Goal: Find specific page/section: Find specific page/section

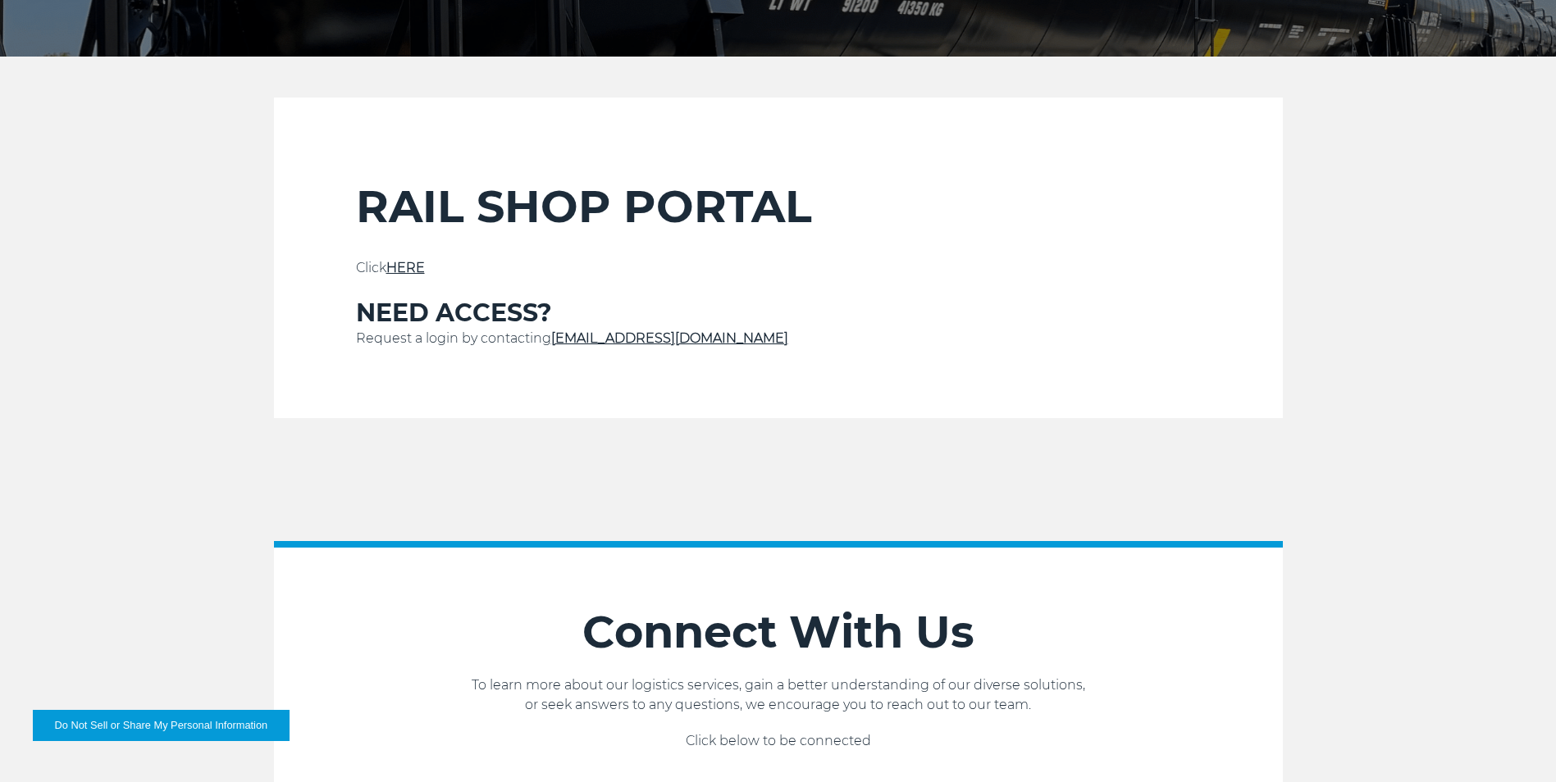
scroll to position [492, 0]
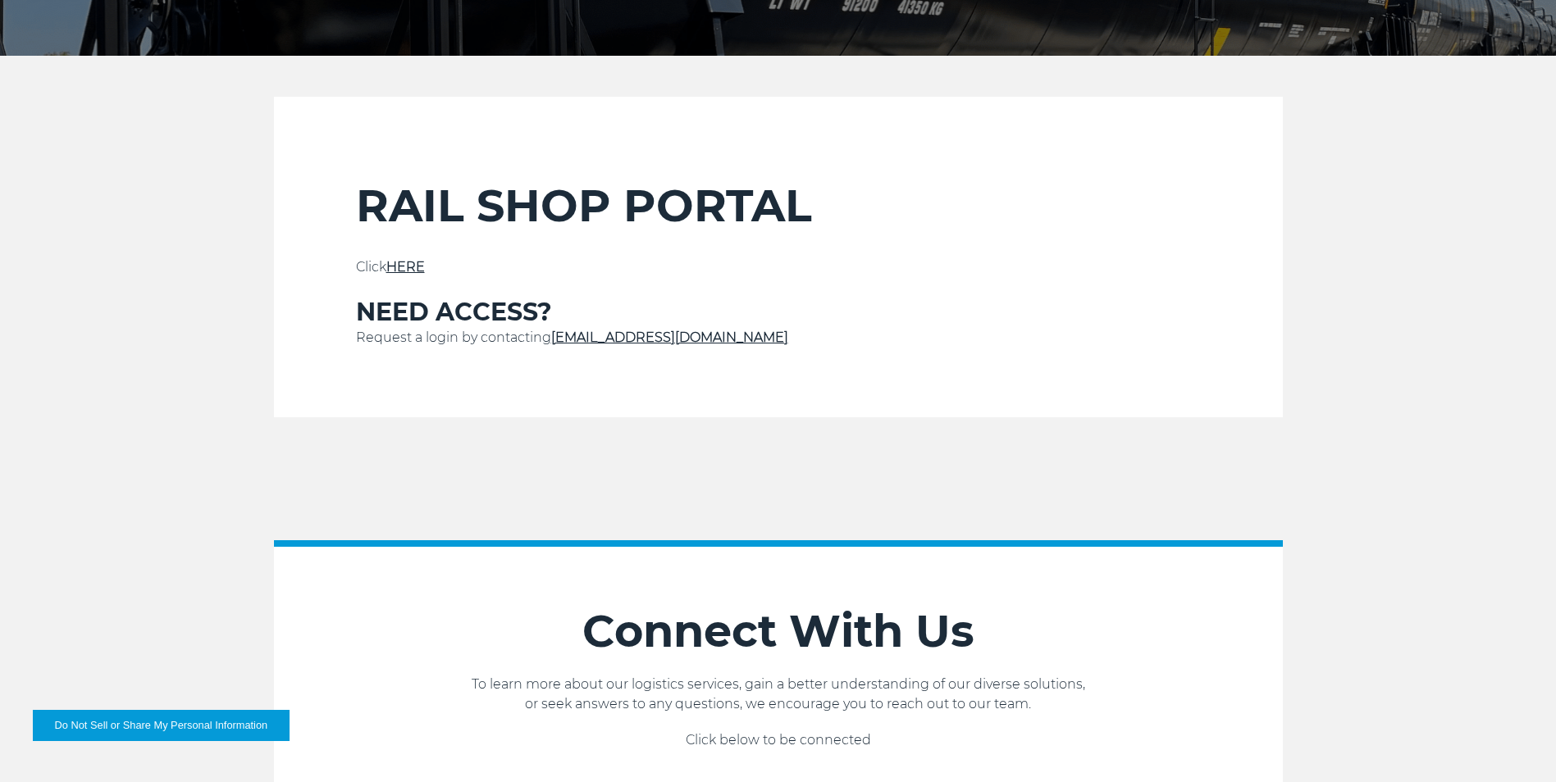
click at [414, 270] on link "HERE" at bounding box center [405, 267] width 39 height 16
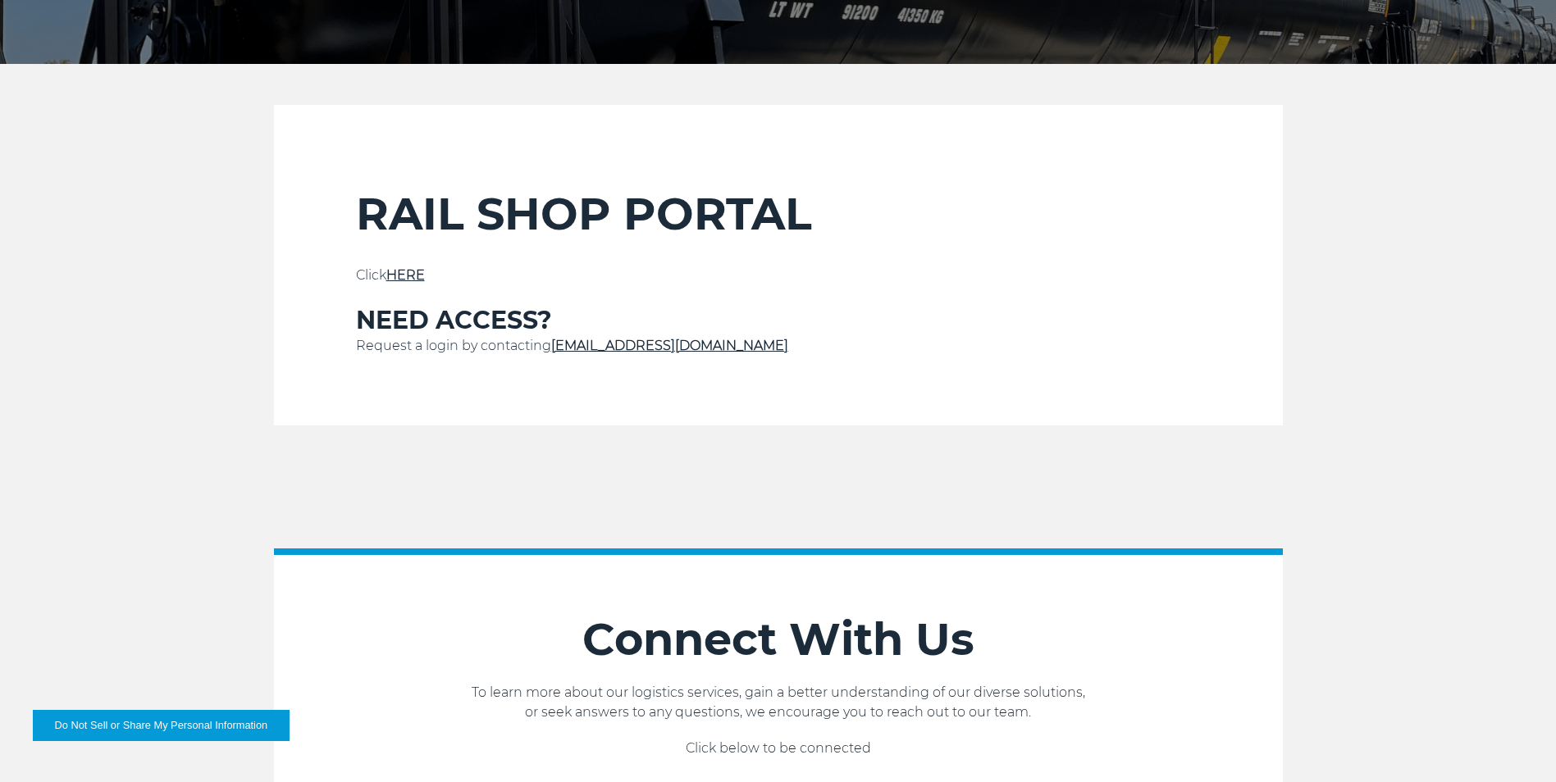
scroll to position [492, 0]
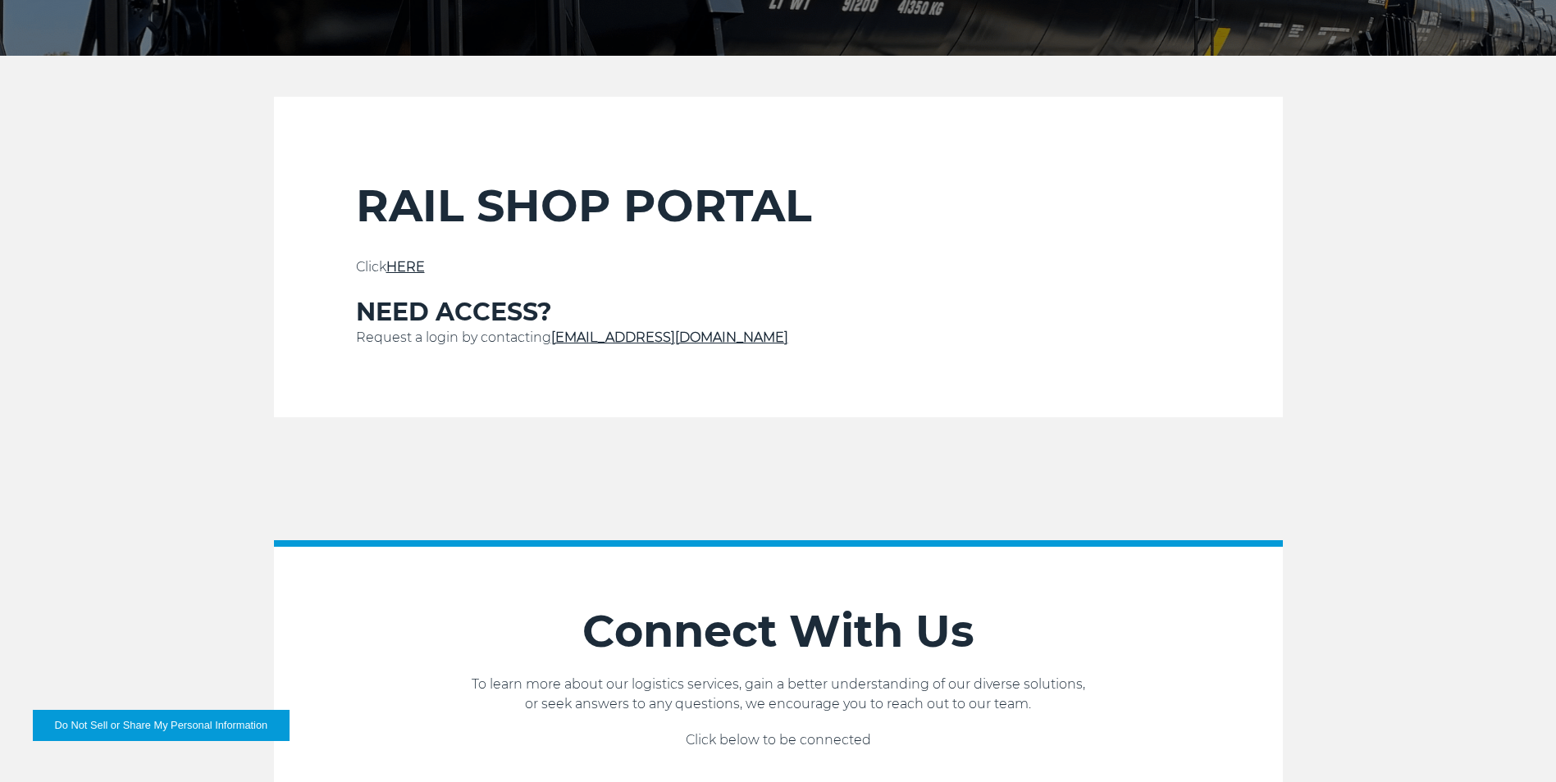
click at [410, 268] on link "HERE" at bounding box center [405, 267] width 39 height 16
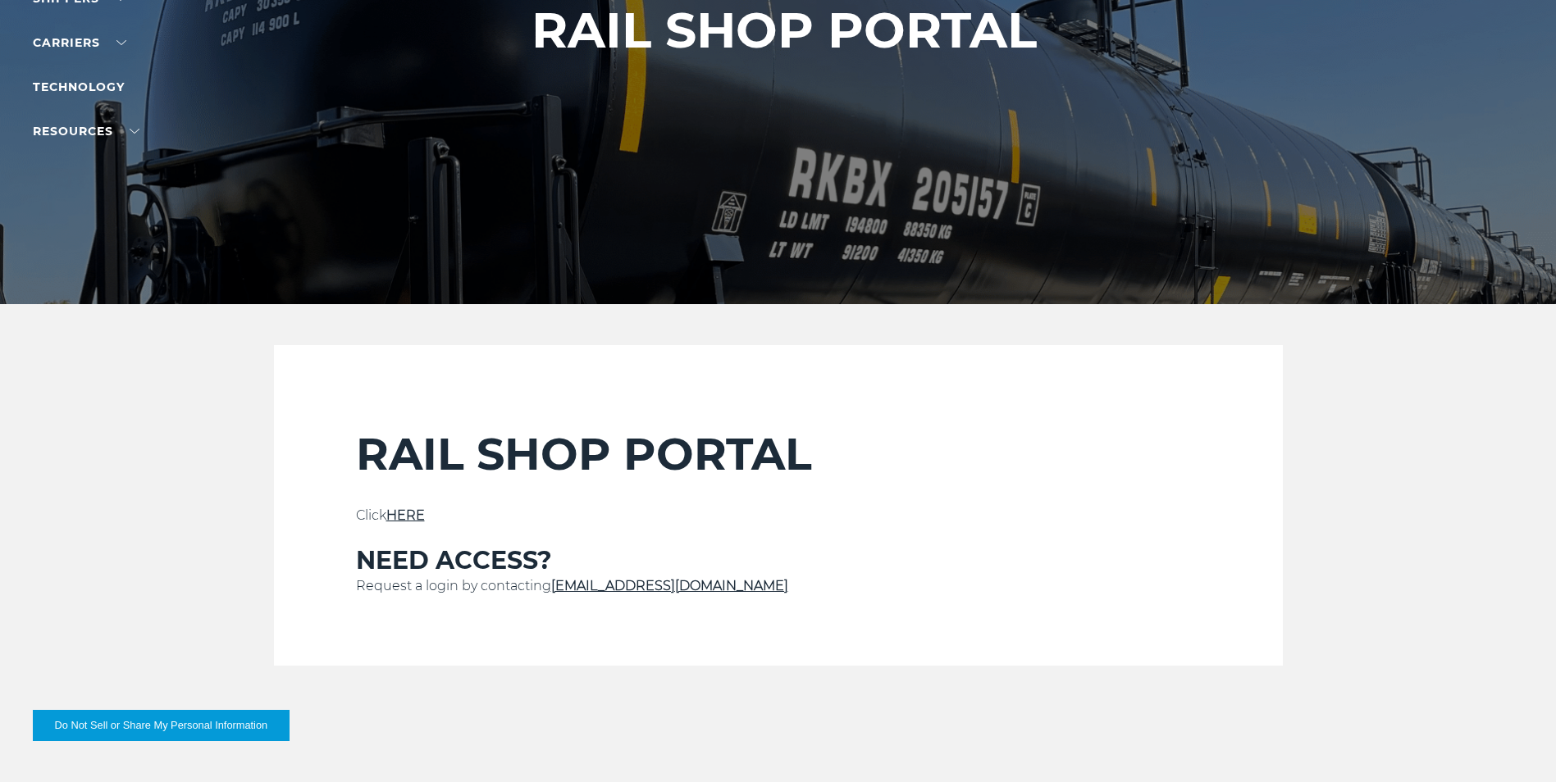
scroll to position [410, 0]
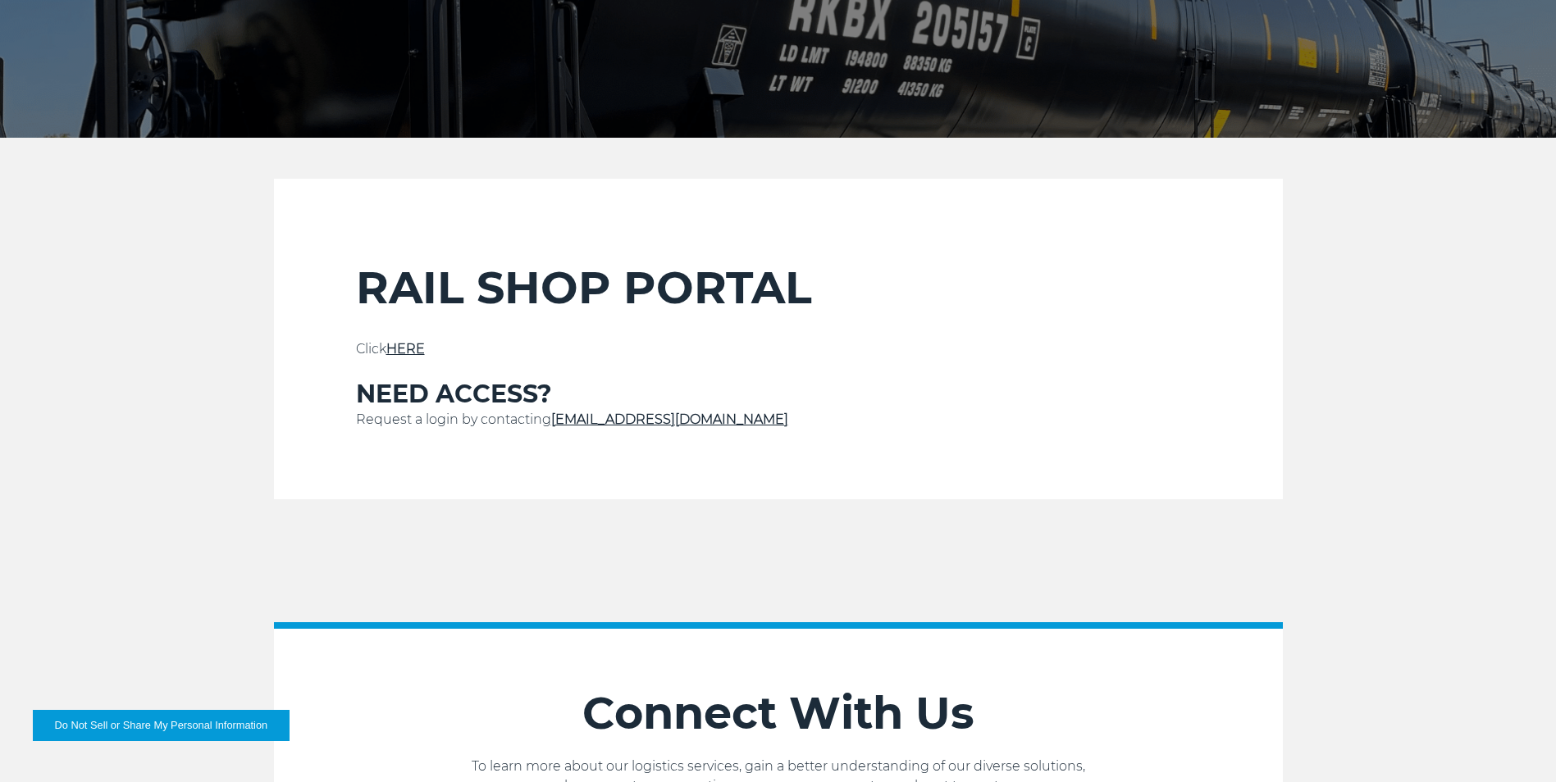
click at [411, 352] on link "HERE" at bounding box center [405, 349] width 39 height 16
